Goal: Information Seeking & Learning: Find specific page/section

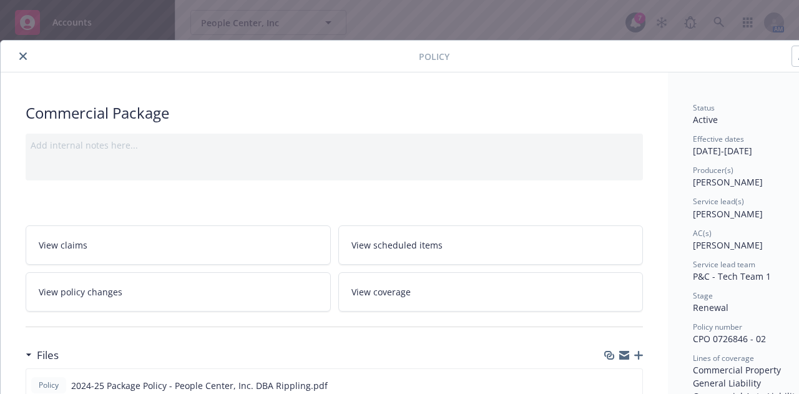
scroll to position [0, 6]
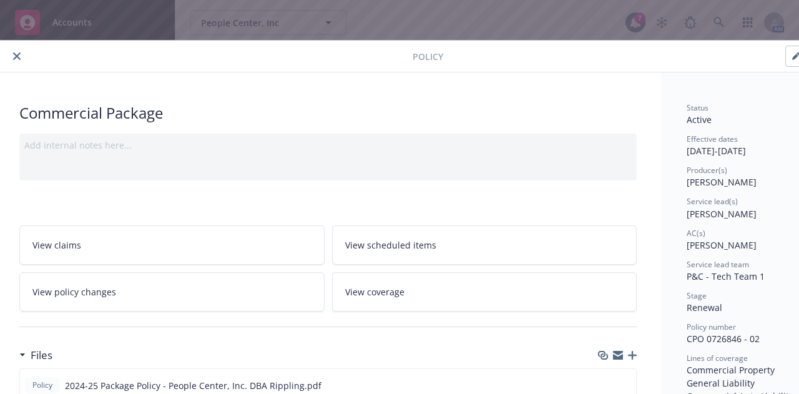
click at [16, 54] on icon "close" at bounding box center [16, 55] width 7 height 7
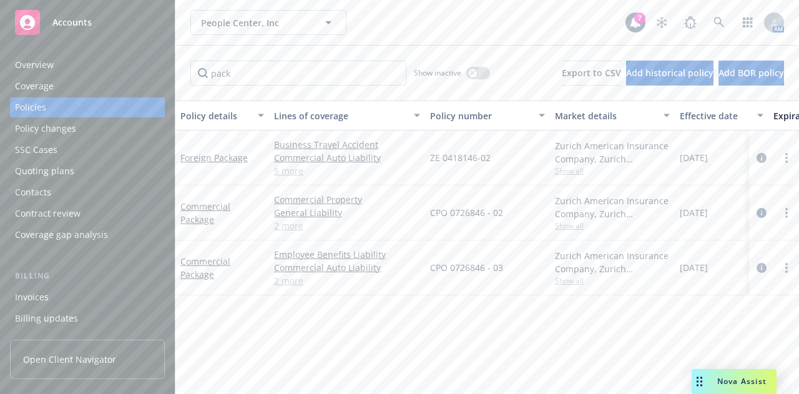
click at [393, 21] on body "Accounts Overview Coverage Policies Policy changes SSC Cases Quoting plans Cont…" at bounding box center [399, 197] width 799 height 394
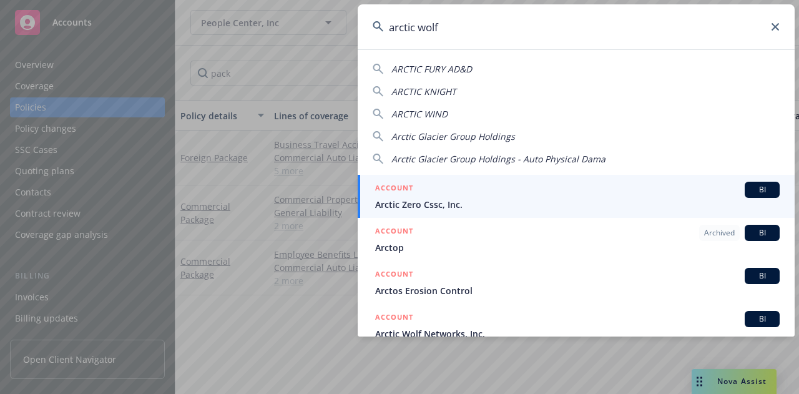
type input "arctic wolf"
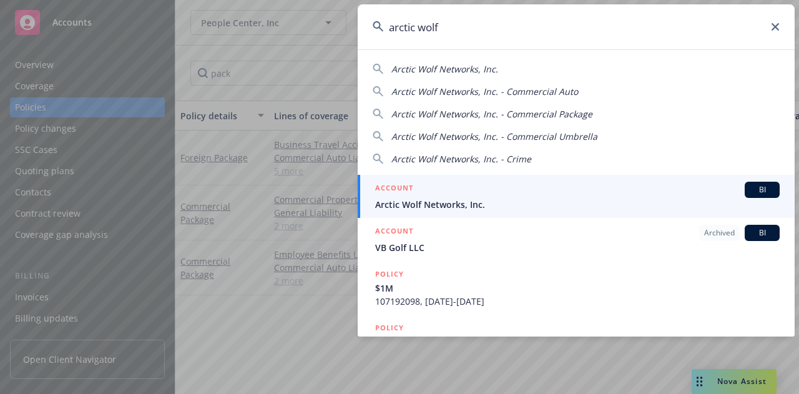
click at [470, 194] on div "ACCOUNT BI" at bounding box center [577, 190] width 405 height 16
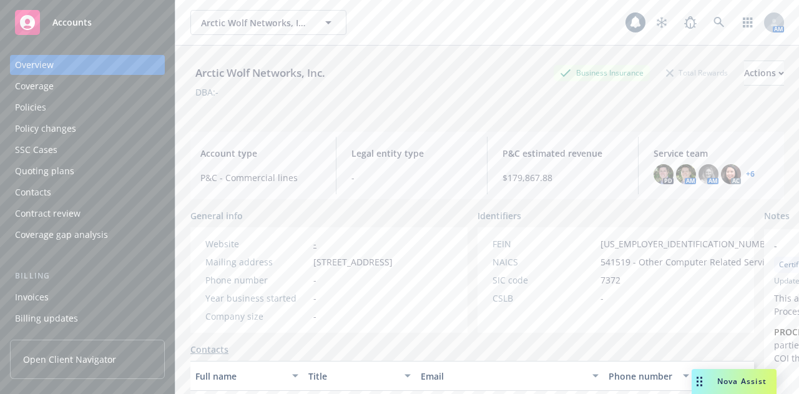
click at [84, 99] on div "Policies" at bounding box center [87, 107] width 145 height 20
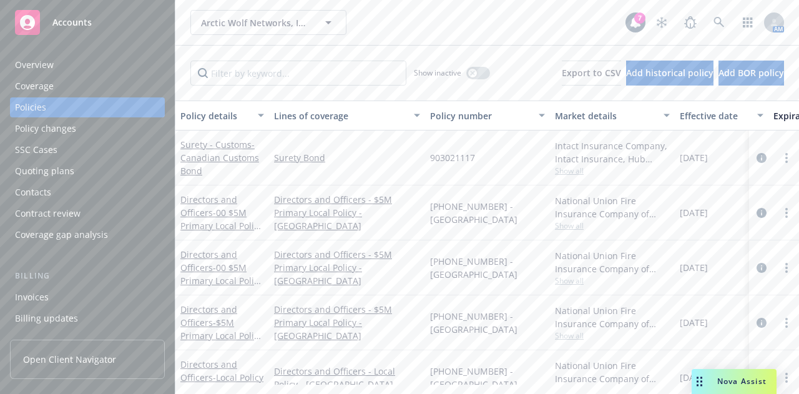
click at [79, 306] on div "Invoices" at bounding box center [87, 297] width 145 height 20
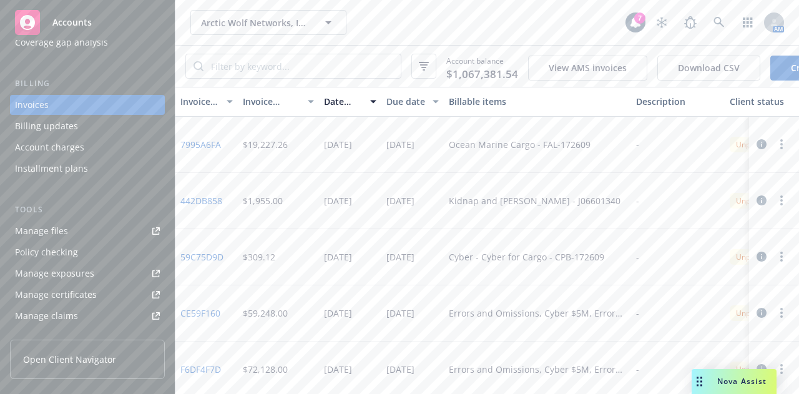
scroll to position [206, 0]
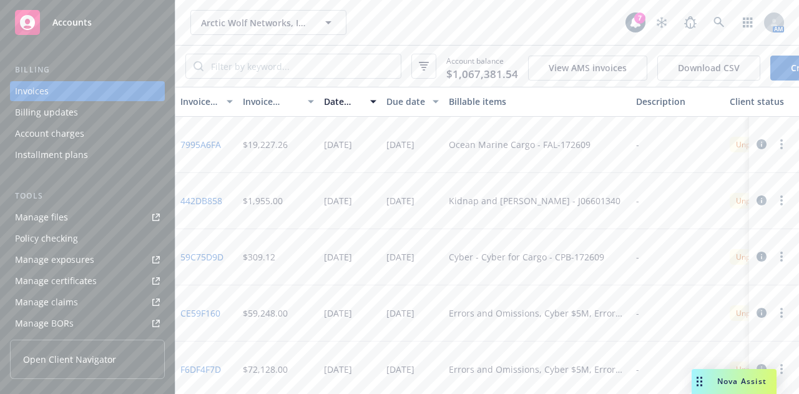
click at [79, 136] on div "Account charges" at bounding box center [49, 134] width 69 height 20
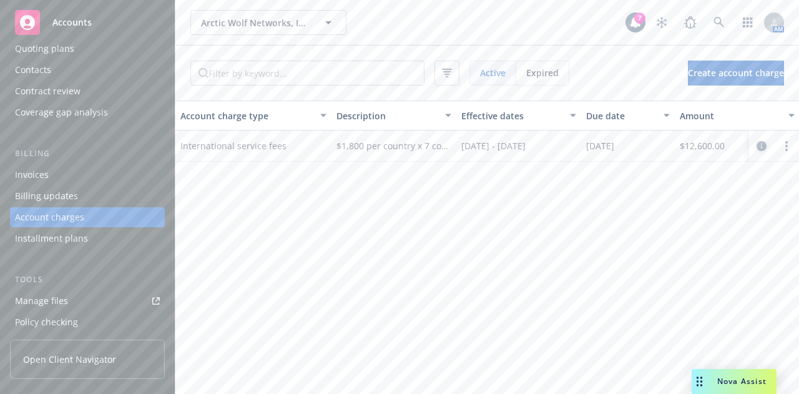
click at [762, 144] on icon "circleInformation" at bounding box center [762, 146] width 10 height 10
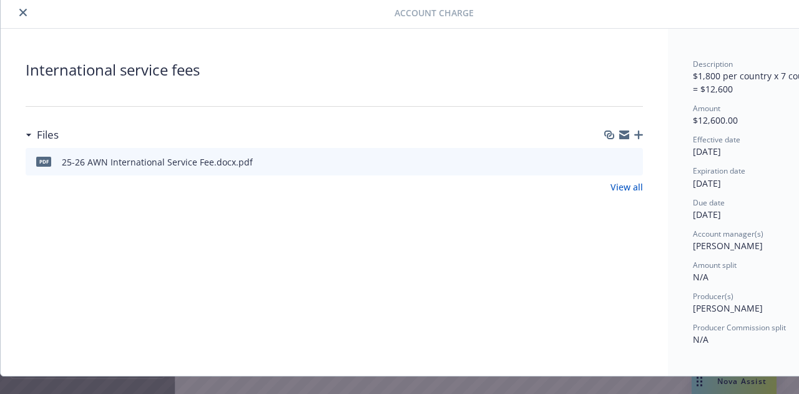
scroll to position [44, 0]
click at [636, 157] on icon "preview file" at bounding box center [631, 160] width 11 height 9
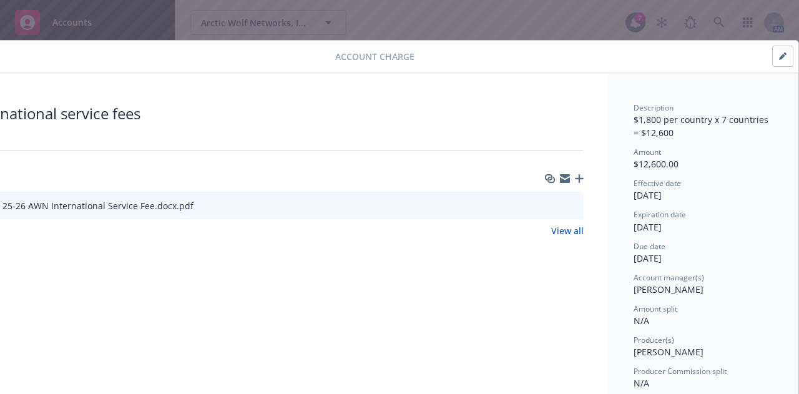
scroll to position [0, 0]
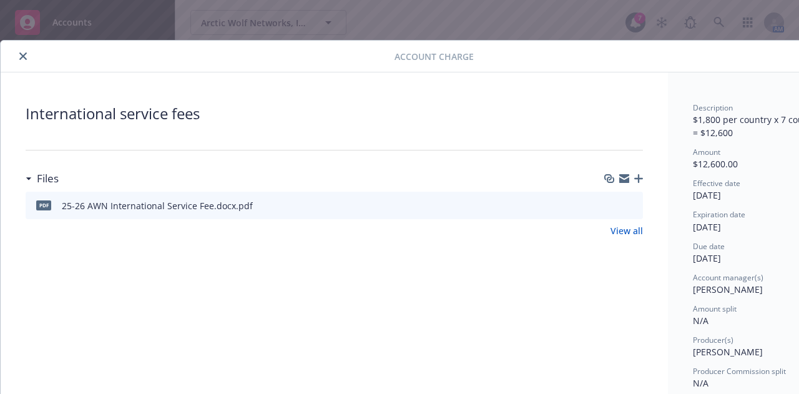
click at [19, 56] on button "close" at bounding box center [23, 56] width 15 height 15
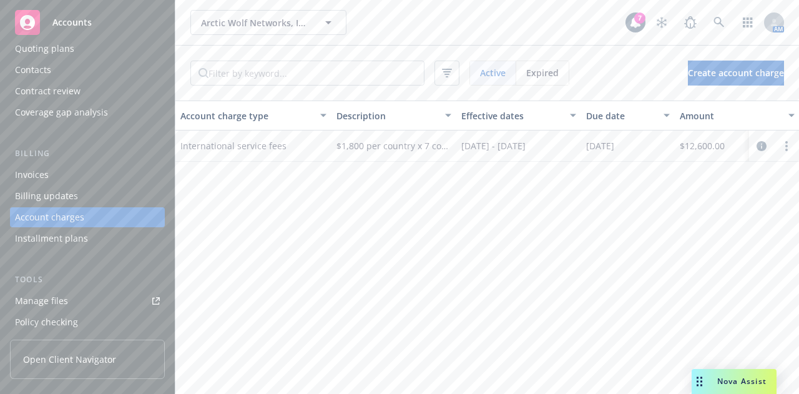
scroll to position [0, 206]
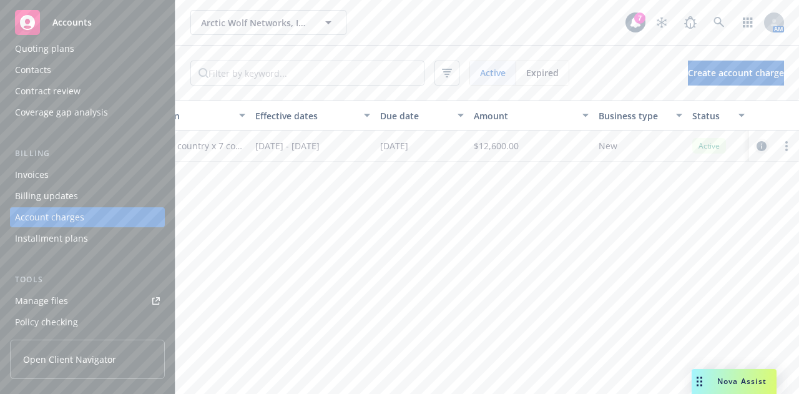
click at [762, 146] on icon "circleInformation" at bounding box center [762, 146] width 10 height 10
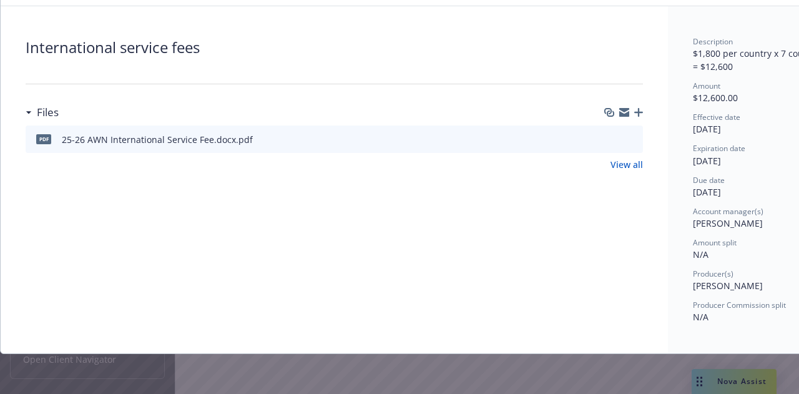
scroll to position [0, 0]
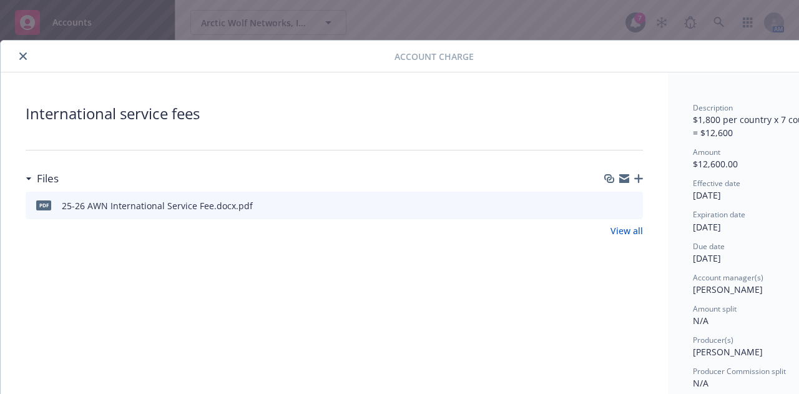
click at [24, 54] on icon "close" at bounding box center [22, 55] width 7 height 7
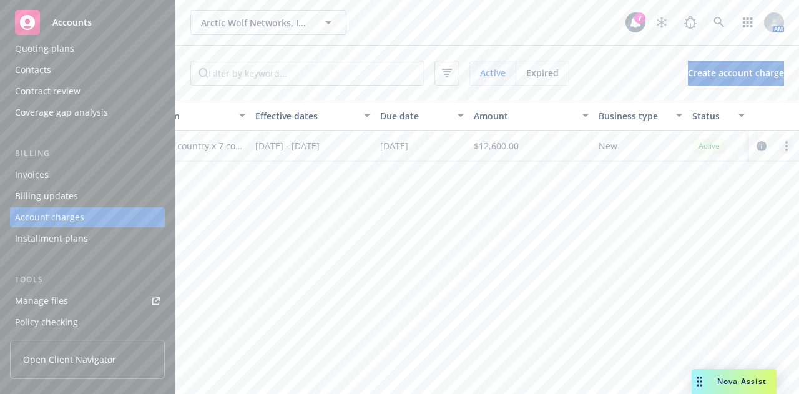
click at [785, 149] on link "more" at bounding box center [786, 146] width 15 height 15
drag, startPoint x: 643, startPoint y: 202, endPoint x: 587, endPoint y: 163, distance: 68.6
click at [587, 163] on div "Account charge type Description Effective dates Due date Amount Business type S…" at bounding box center [487, 248] width 624 height 294
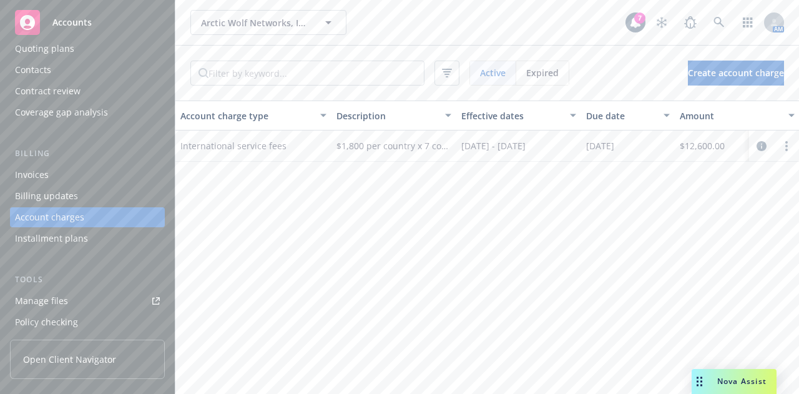
click at [51, 184] on div "Invoices" at bounding box center [87, 175] width 145 height 20
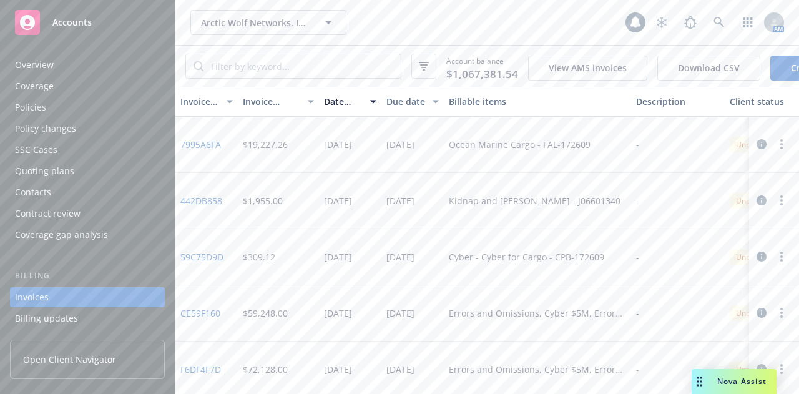
scroll to position [80, 0]
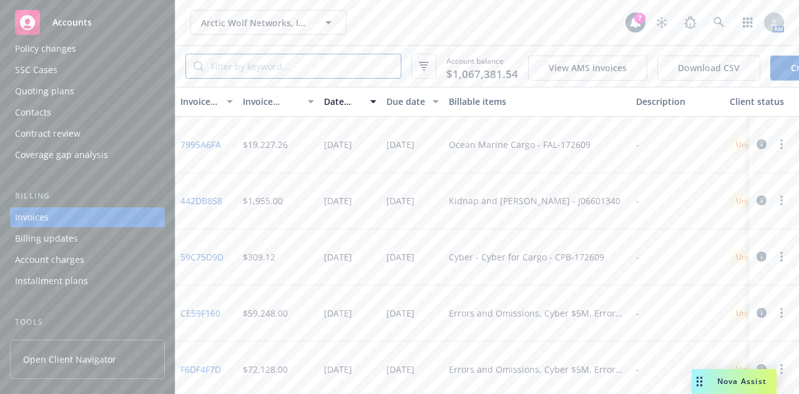
click at [294, 67] on input "search" at bounding box center [302, 66] width 197 height 24
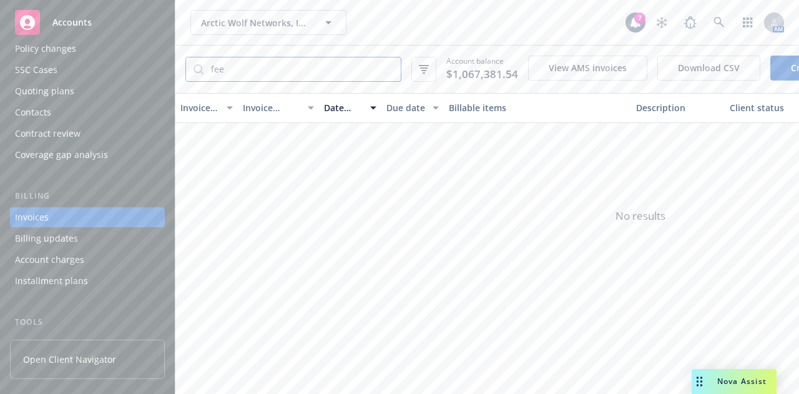
type input "fee"
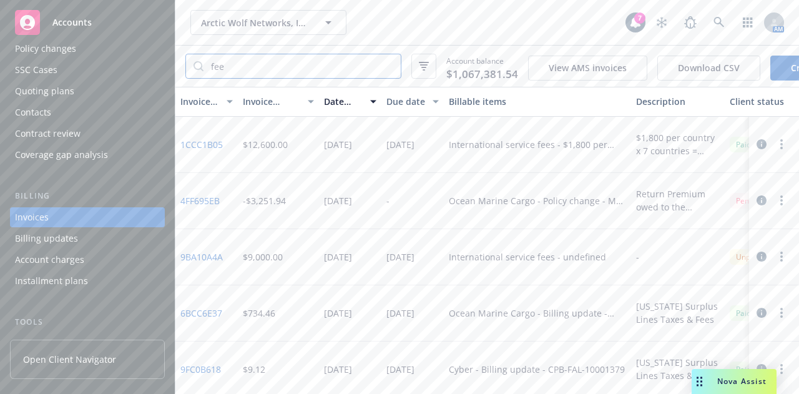
scroll to position [0, 0]
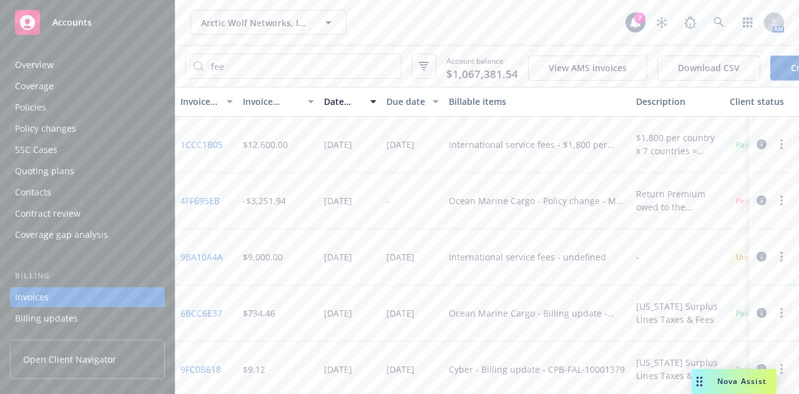
click at [65, 72] on div "Overview" at bounding box center [87, 65] width 145 height 20
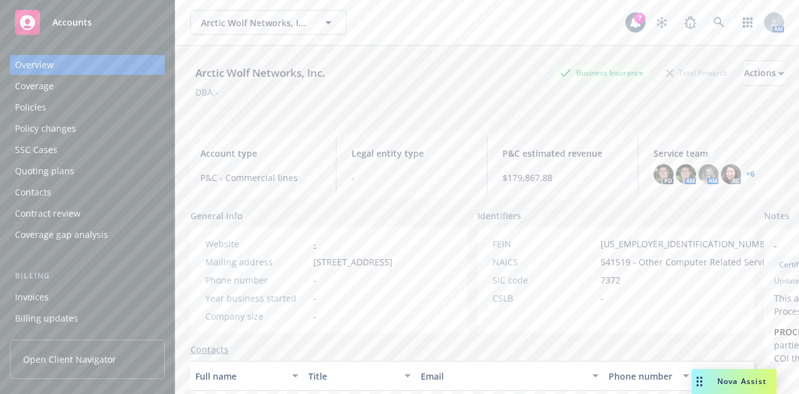
click at [94, 108] on div "Policies" at bounding box center [87, 107] width 145 height 20
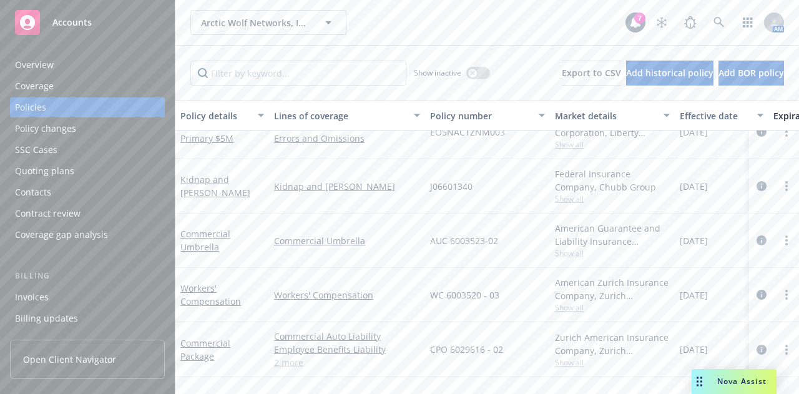
scroll to position [1484, 0]
